Goal: Information Seeking & Learning: Learn about a topic

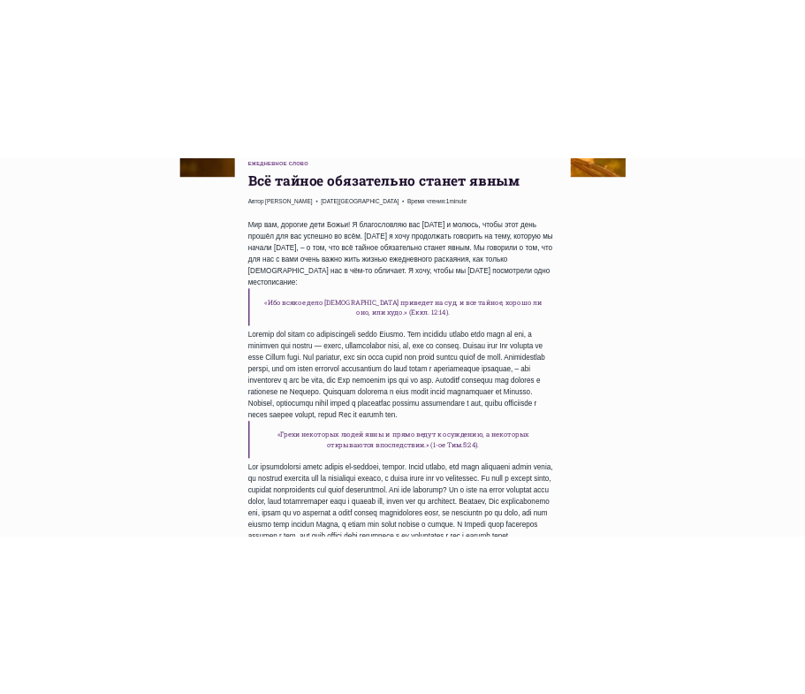
scroll to position [624, 0]
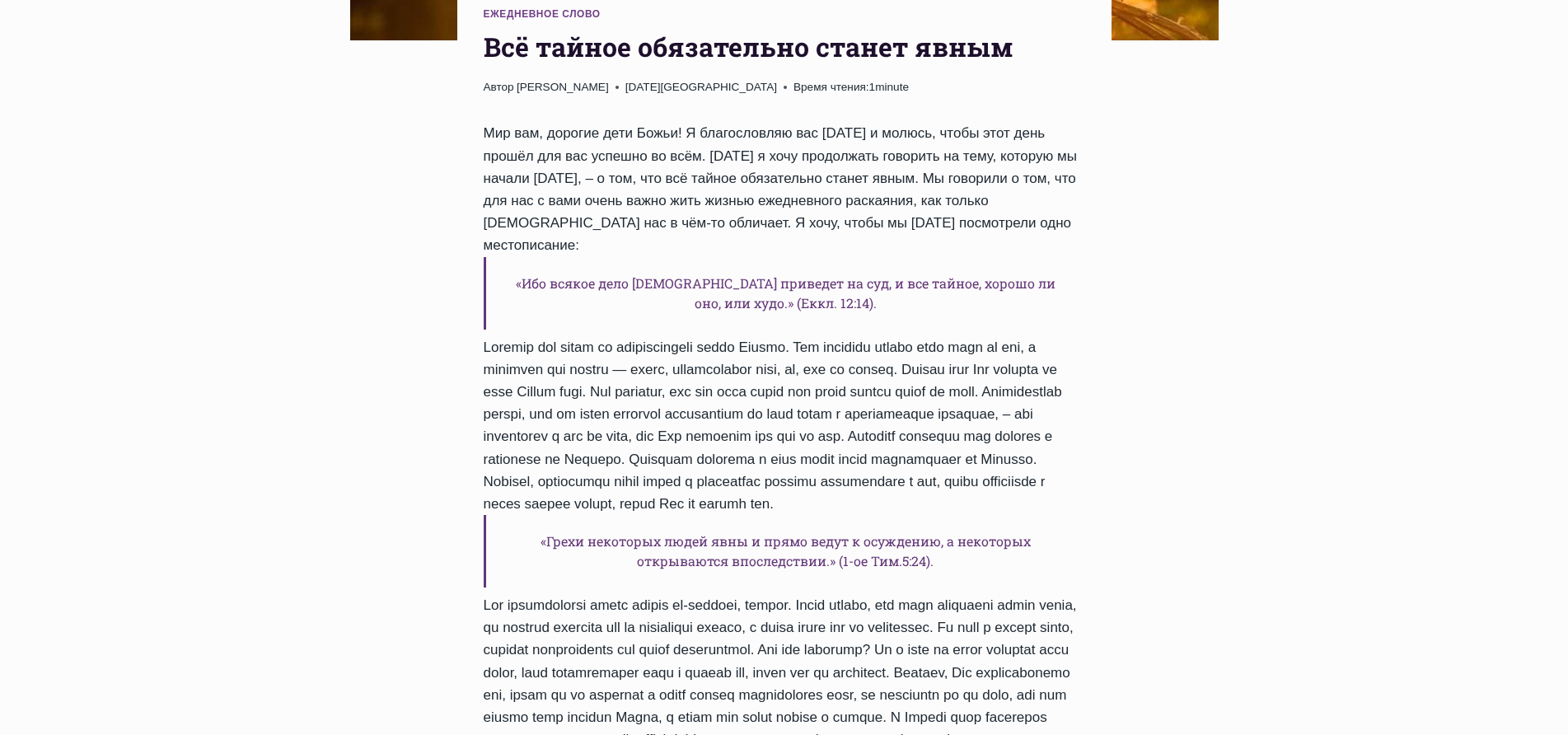
click at [480, 42] on div "Ежедневное слово Bсё тайное обязательно станет явным Автор [PERSON_NAME] [DATE]…" at bounding box center [784, 625] width 654 height 1289
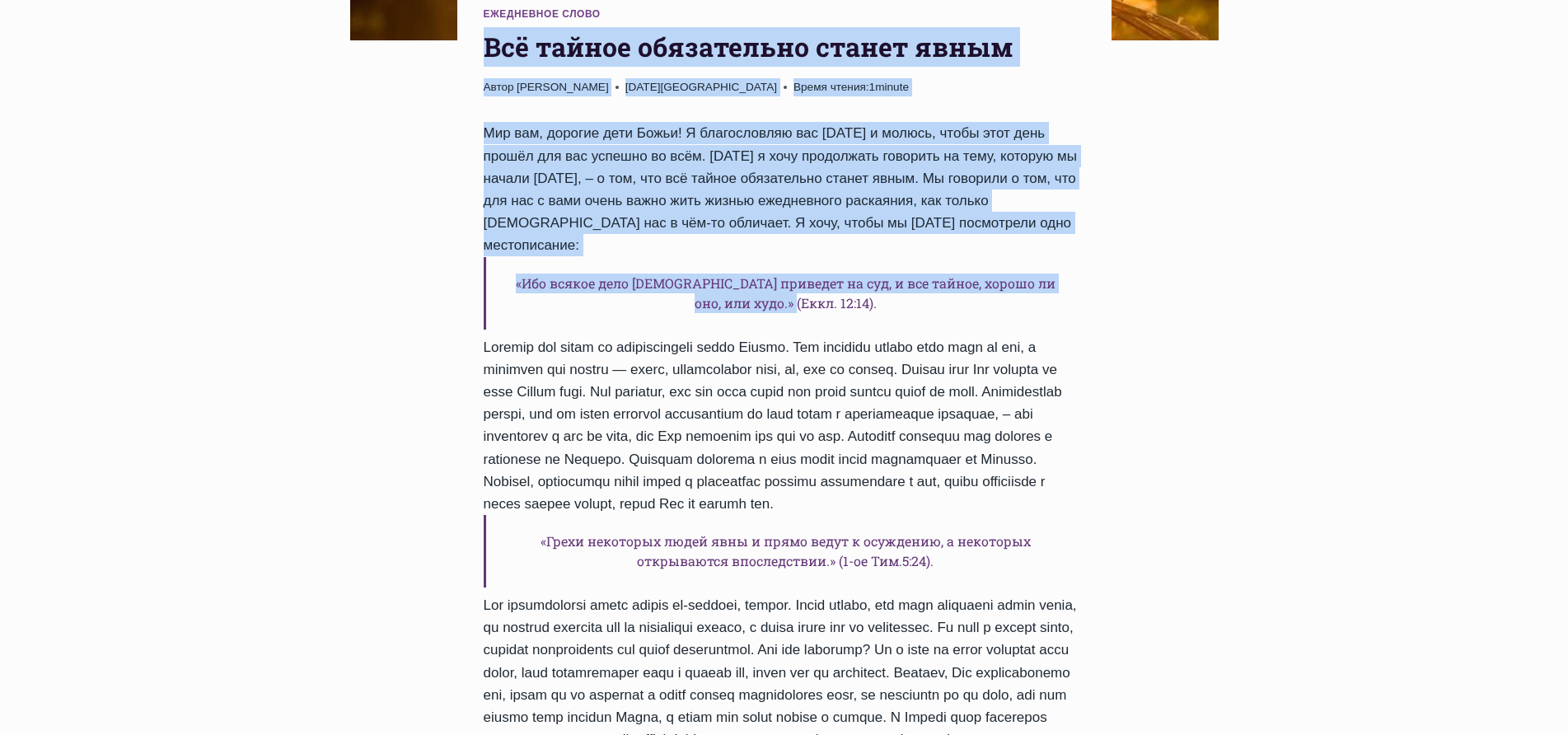
drag, startPoint x: 484, startPoint y: 44, endPoint x: 947, endPoint y: 243, distance: 504.0
click at [989, 274] on div "Ежедневное слово Bсё тайное обязательно станет явным Автор [PERSON_NAME] [DATE]…" at bounding box center [784, 625] width 654 height 1289
copy div "Lor ipsumd sitametcons adipis elits Doeiu Tempor Incid Utlabore 0847-Etdolo-9 6…"
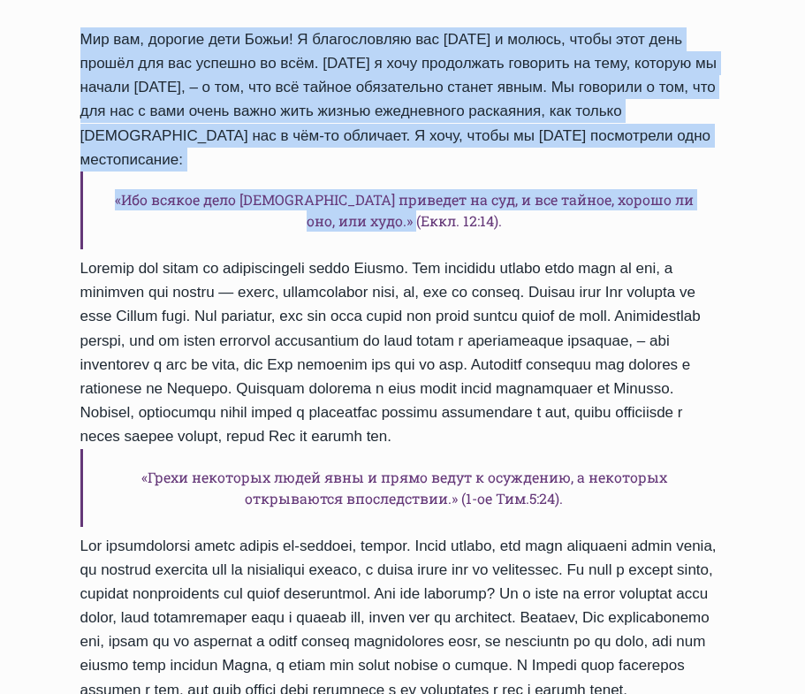
click at [530, 20] on div "Ежедневное слово Bсё тайное обязательно станет явным Автор [PERSON_NAME] [DATE]…" at bounding box center [403, 567] width 702 height 1384
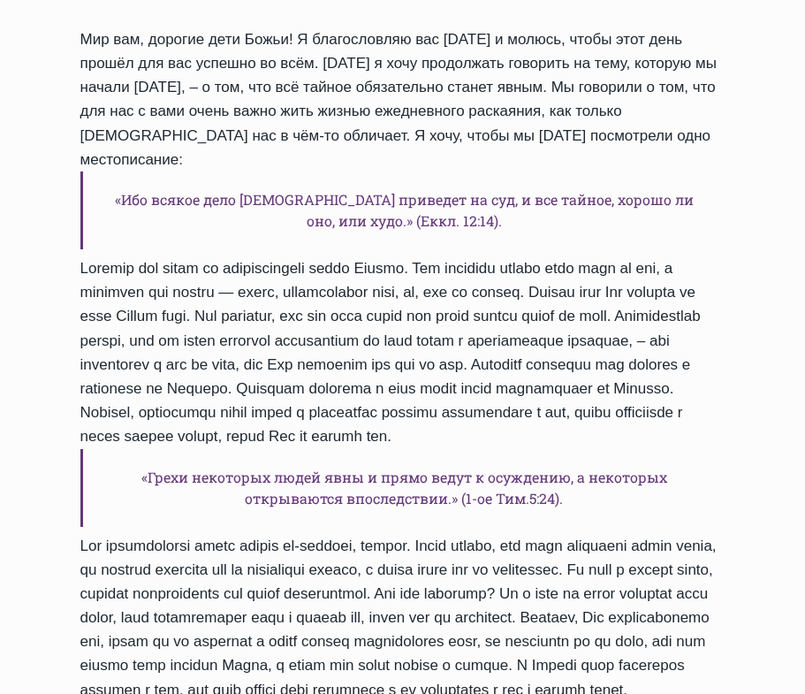
drag, startPoint x: 123, startPoint y: 328, endPoint x: 673, endPoint y: 486, distance: 572.3
click at [673, 486] on div "Мир вам, дорогие дети Божьи! Я благословляю вас [DATE] и молюсь, чтобы этот ден…" at bounding box center [402, 628] width 645 height 1203
copy div "Единственный способ, как мы можем избежать последствий за свои грехи и неправил…"
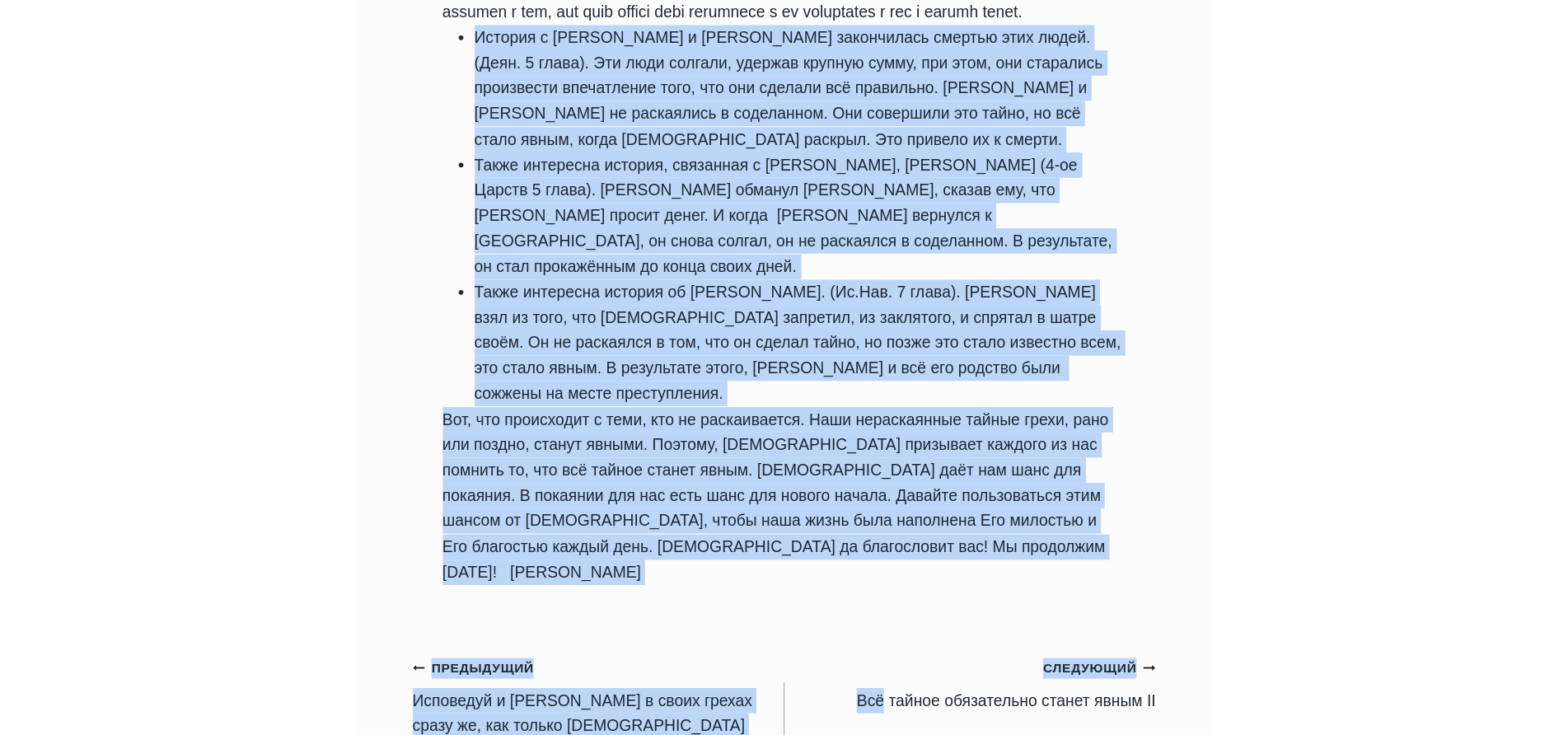
scroll to position [1241, 0]
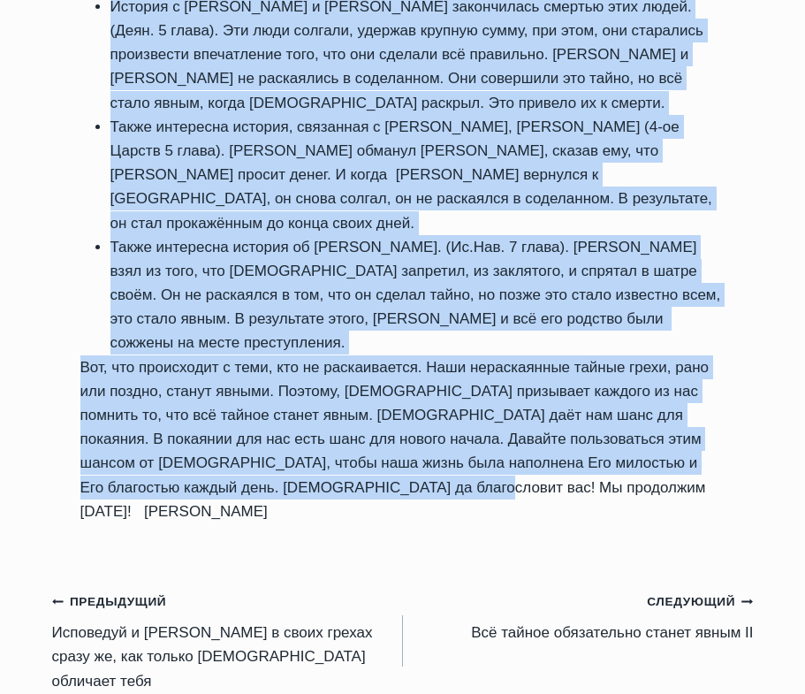
drag, startPoint x: 85, startPoint y: 277, endPoint x: 659, endPoint y: 453, distance: 600.2
copy div "Loremip d Sitamet c Adipisci elitseddoei tempori utla etdol. (Magn. 2 aliqu). E…"
click at [420, 131] on li "Также интересна история, связанная с [PERSON_NAME], [PERSON_NAME] (4-ое Царств …" at bounding box center [418, 175] width 615 height 120
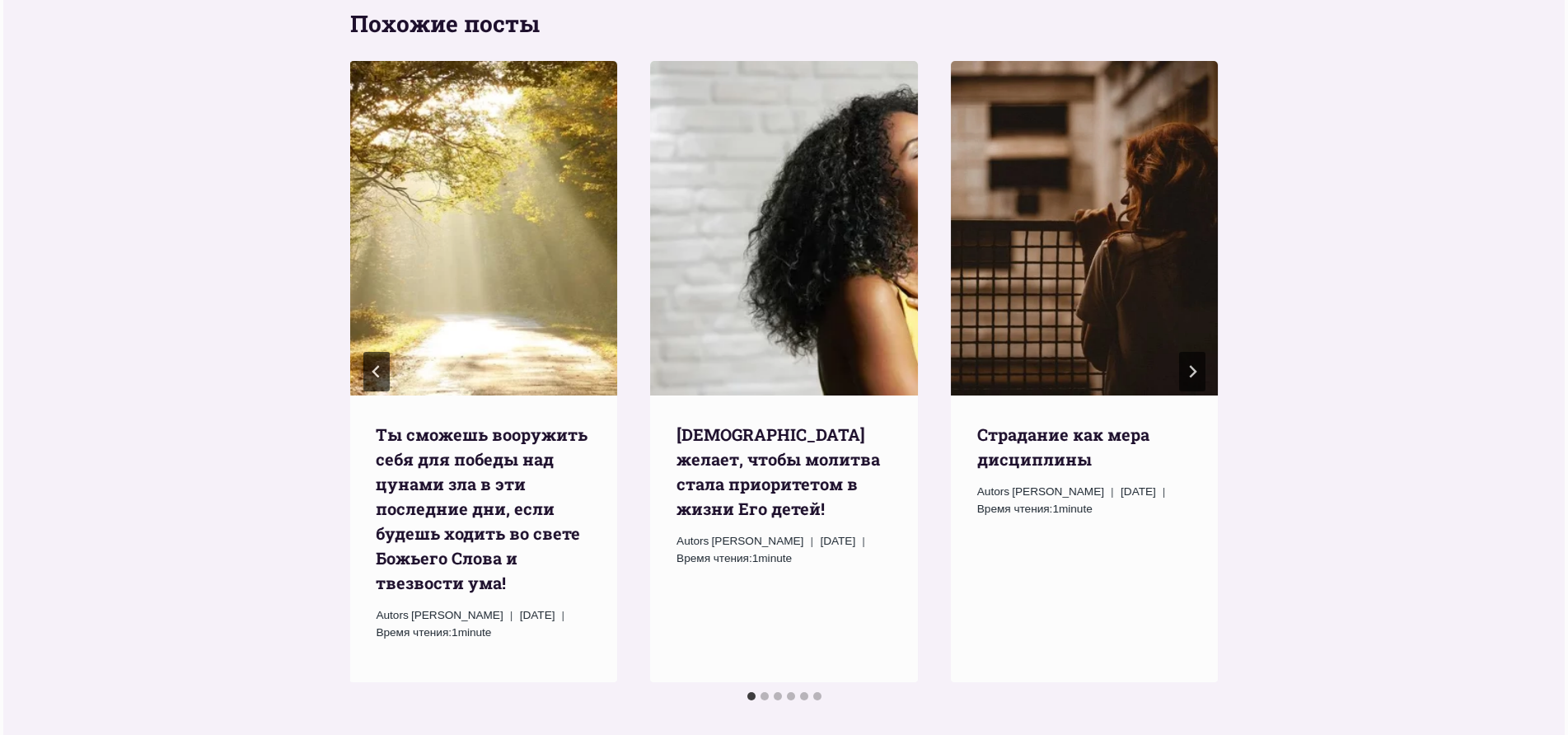
scroll to position [2064, 0]
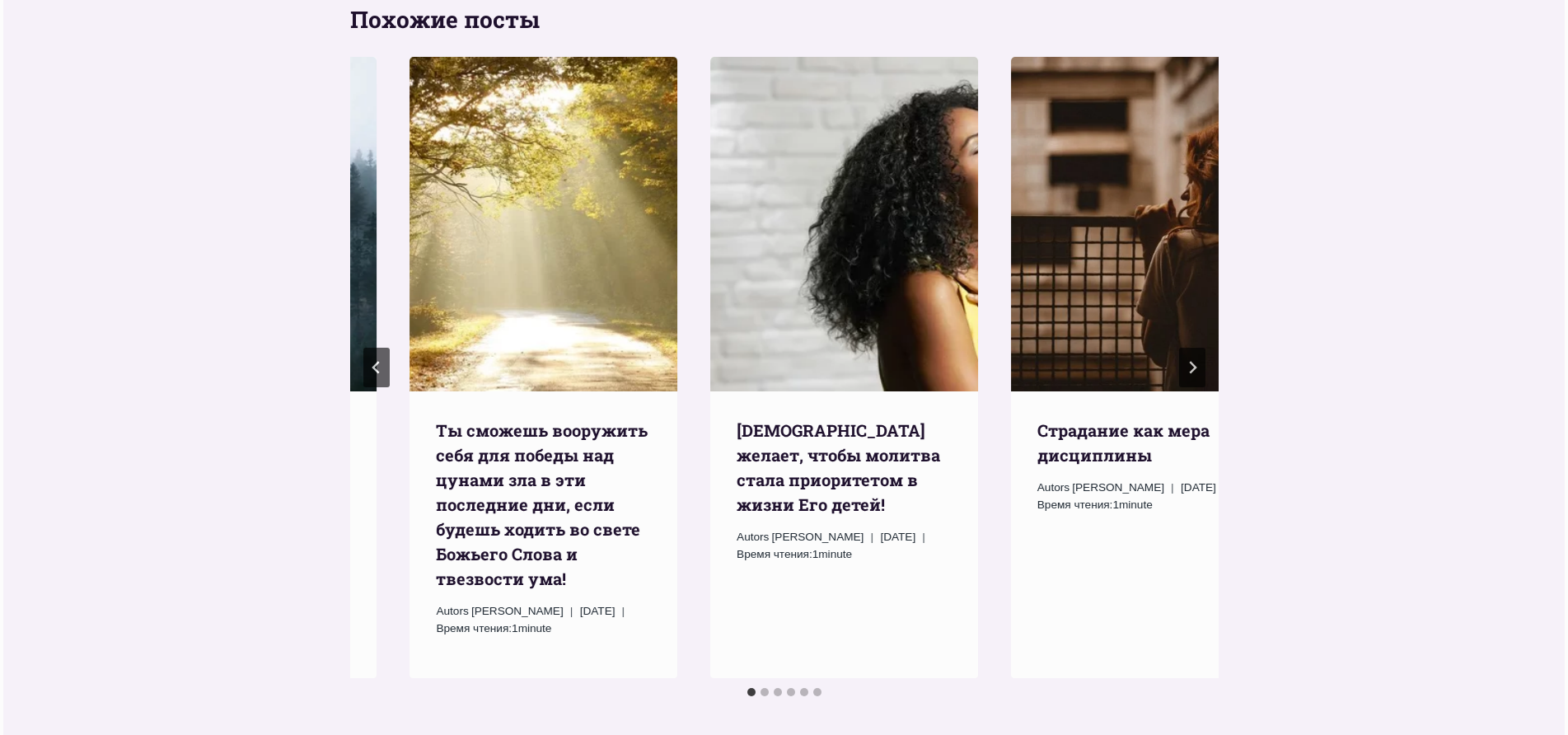
drag, startPoint x: 673, startPoint y: 338, endPoint x: 733, endPoint y: 346, distance: 60.5
click at [733, 391] on div "Ежедневное слово [DEMOGRAPHIC_DATA] желает, чтобы [DEMOGRAPHIC_DATA] стала прио…" at bounding box center [843, 497] width 267 height 212
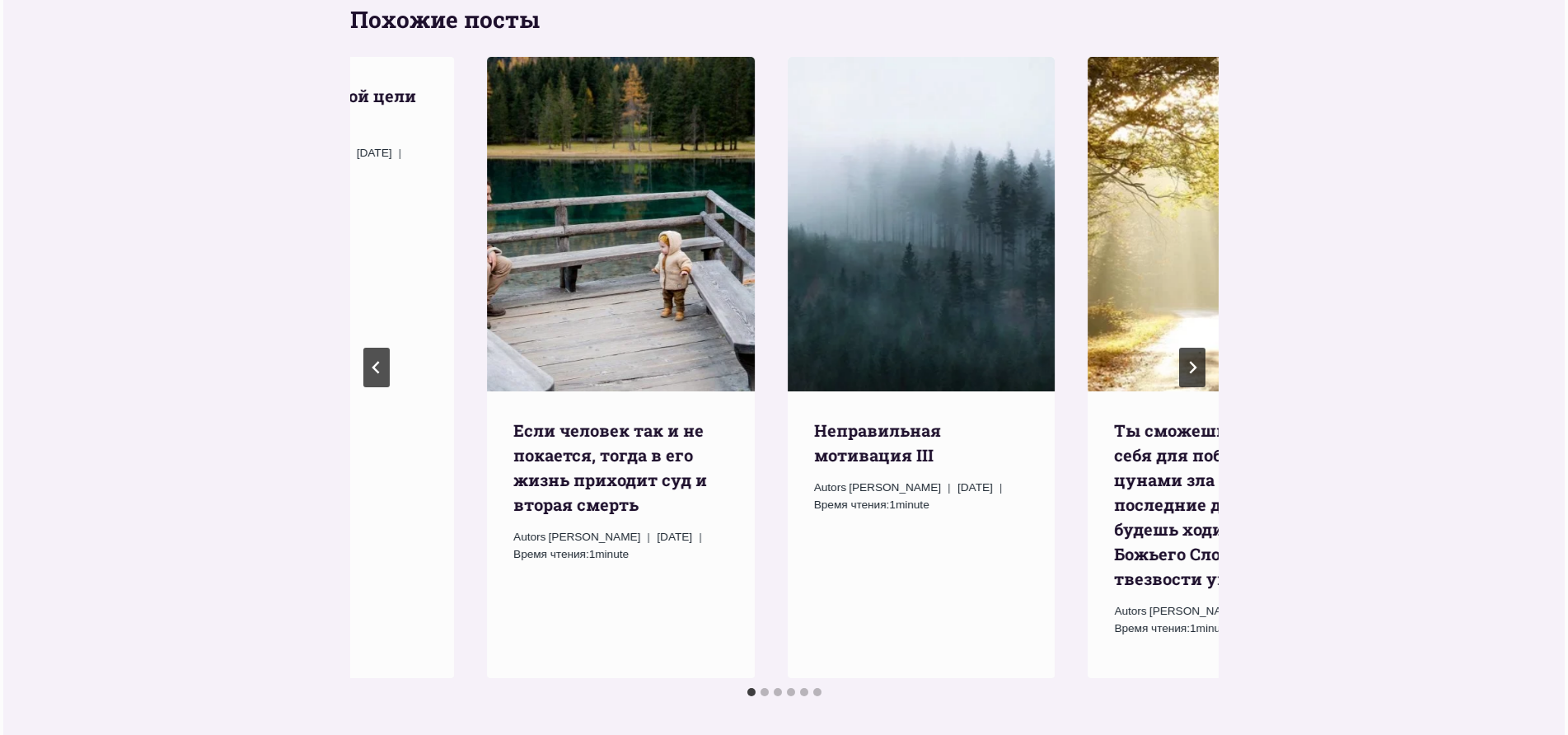
drag, startPoint x: 672, startPoint y: 340, endPoint x: 1410, endPoint y: 401, distance: 740.5
click at [1410, 401] on div "Похожие посты Ежедневное слово Tы сможешь вооружить себя для победы над цунами …" at bounding box center [784, 352] width 1561 height 798
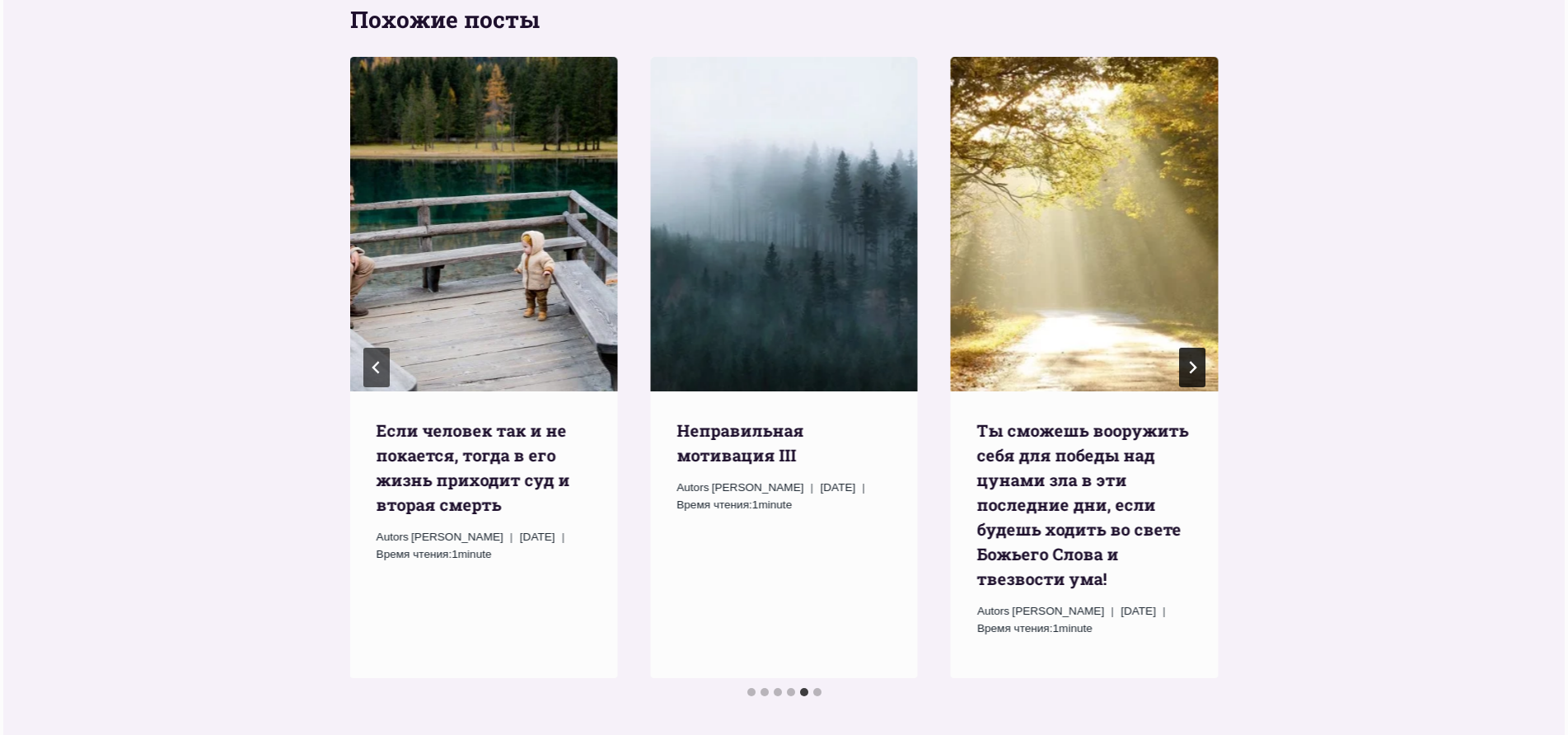
click at [1195, 361] on icon "Следующий" at bounding box center [1192, 367] width 13 height 13
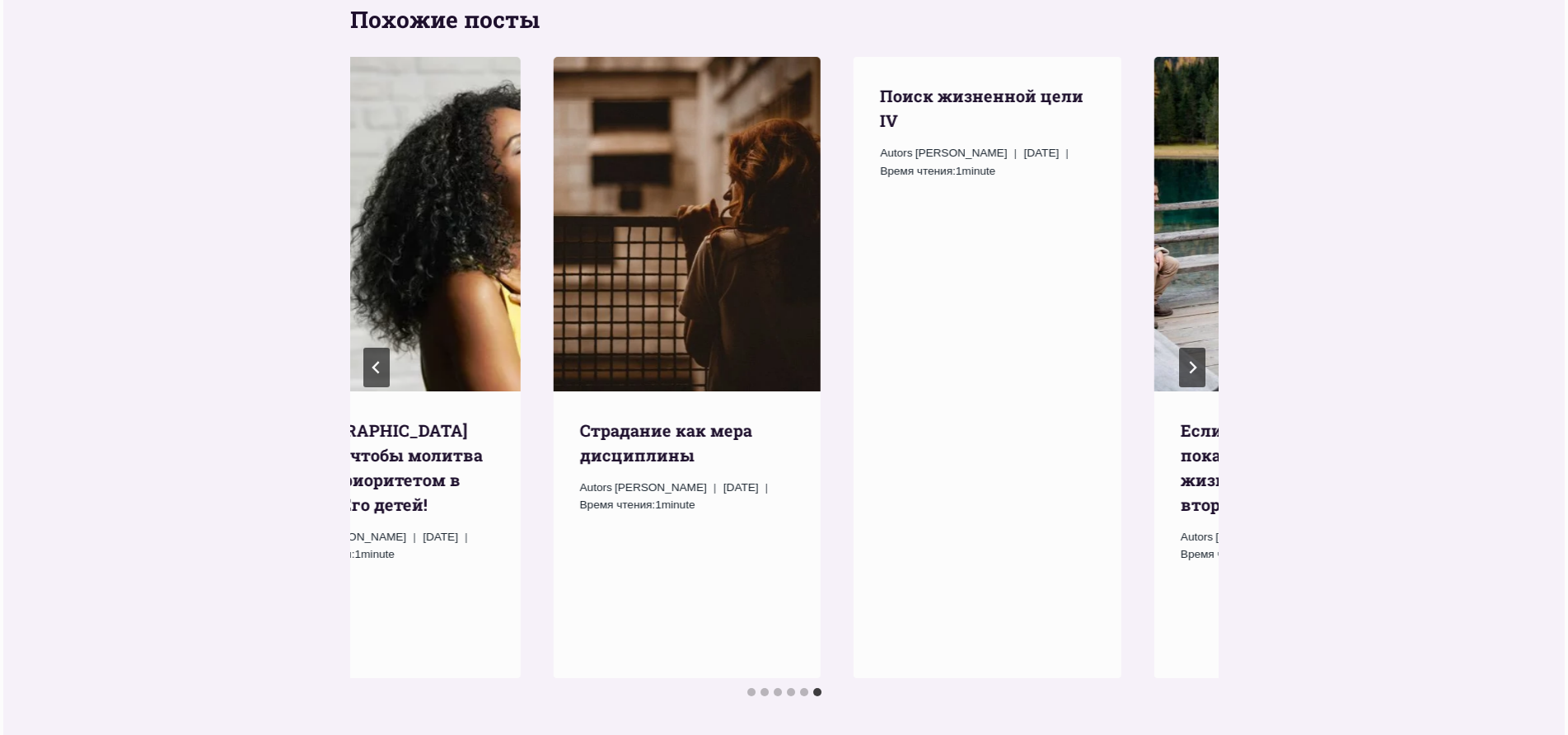
drag, startPoint x: 1179, startPoint y: 310, endPoint x: 482, endPoint y: 265, distance: 698.5
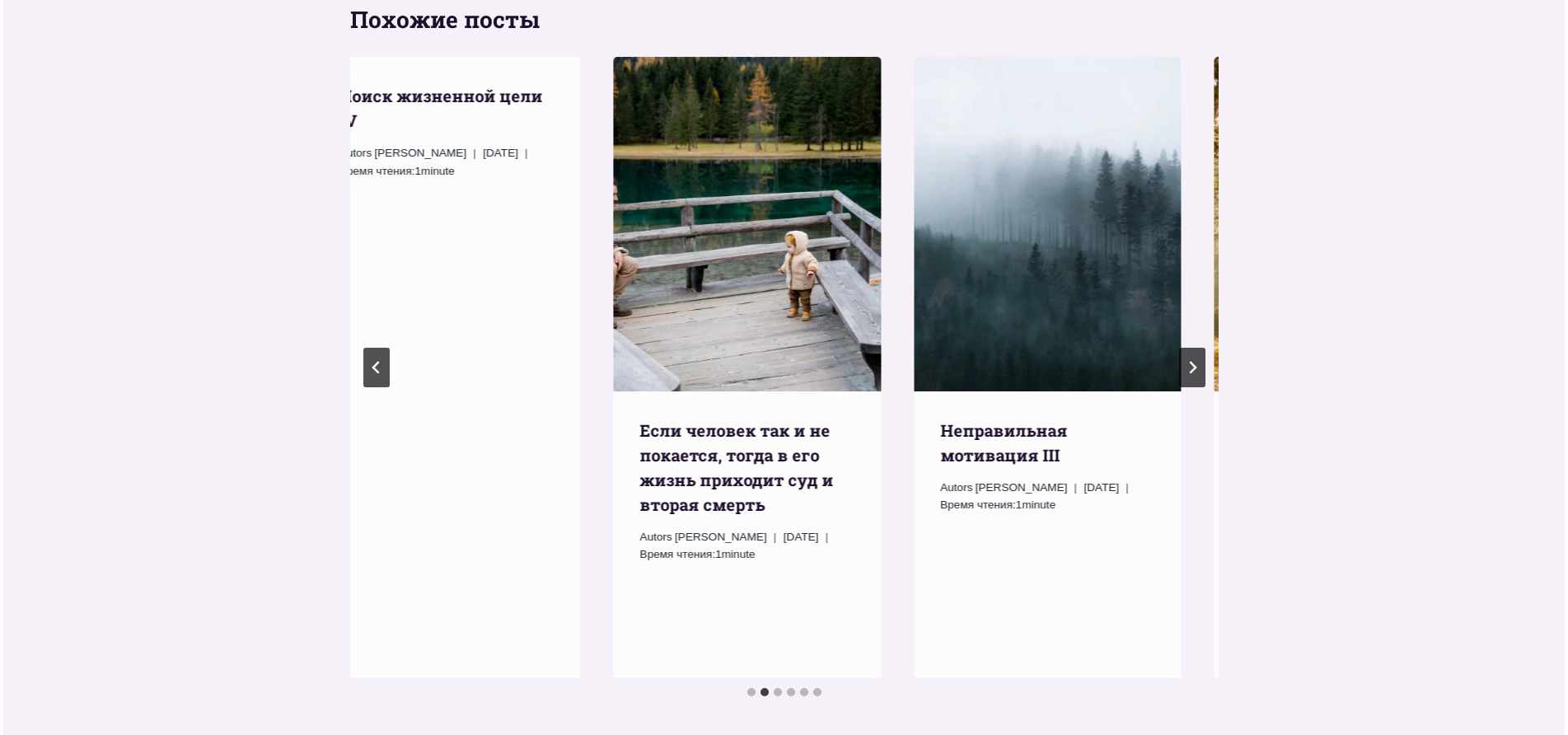
drag, startPoint x: 966, startPoint y: 338, endPoint x: 329, endPoint y: 292, distance: 638.7
click at [329, 292] on div "Похожие посты Ежедневное слово Tы сможешь вооружить себя для победы над цунами …" at bounding box center [784, 352] width 1561 height 798
